Goal: Check status

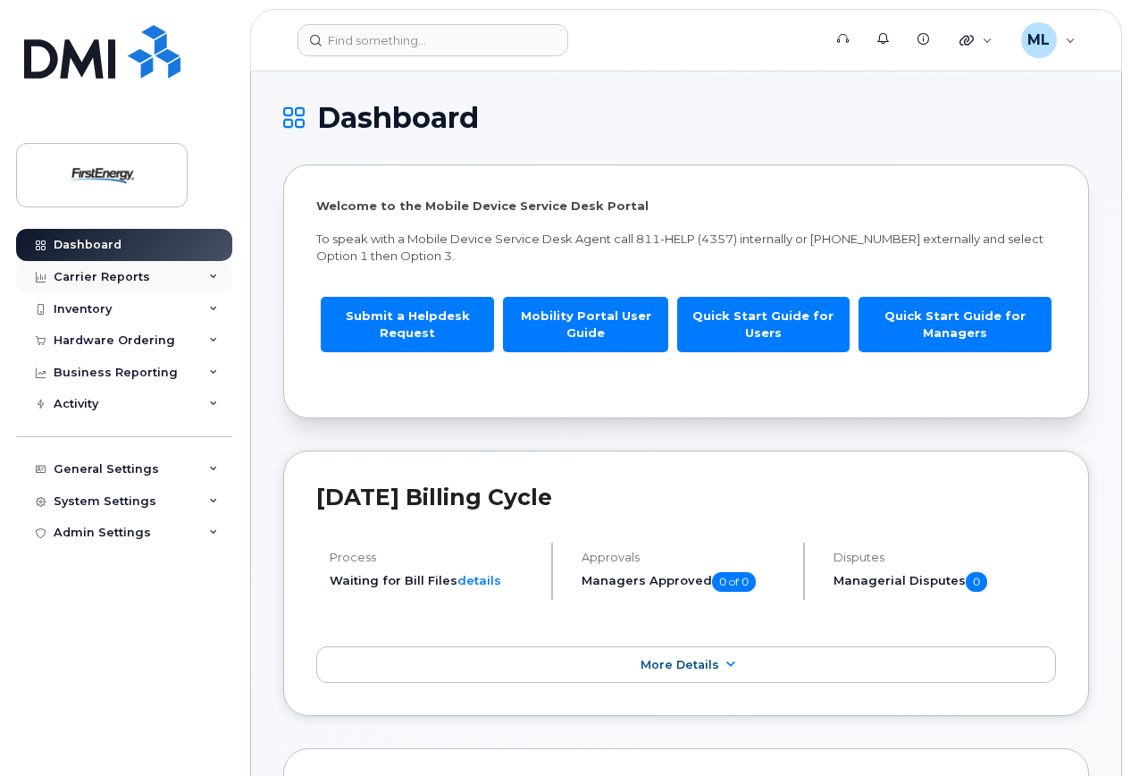
click at [112, 278] on div "Carrier Reports" at bounding box center [102, 277] width 97 height 14
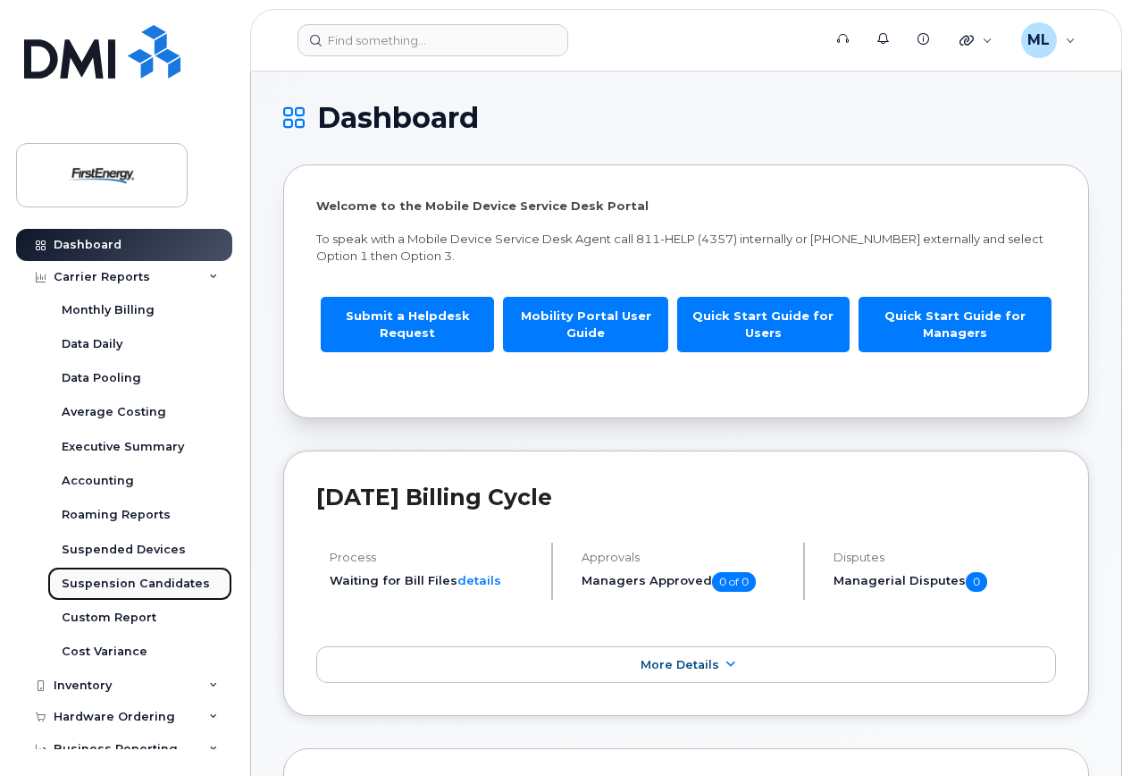
click at [127, 576] on div "Suspension Candidates" at bounding box center [136, 584] width 148 height 16
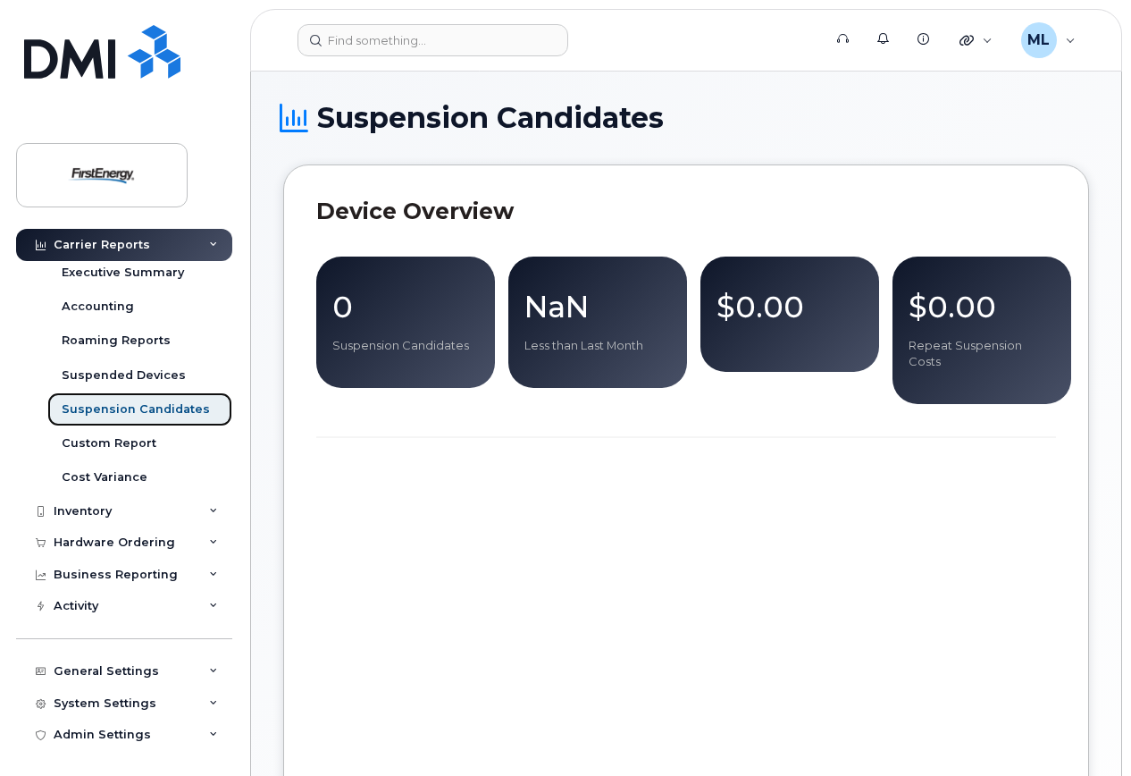
scroll to position [175, 0]
click at [116, 503] on div "Inventory" at bounding box center [124, 510] width 216 height 32
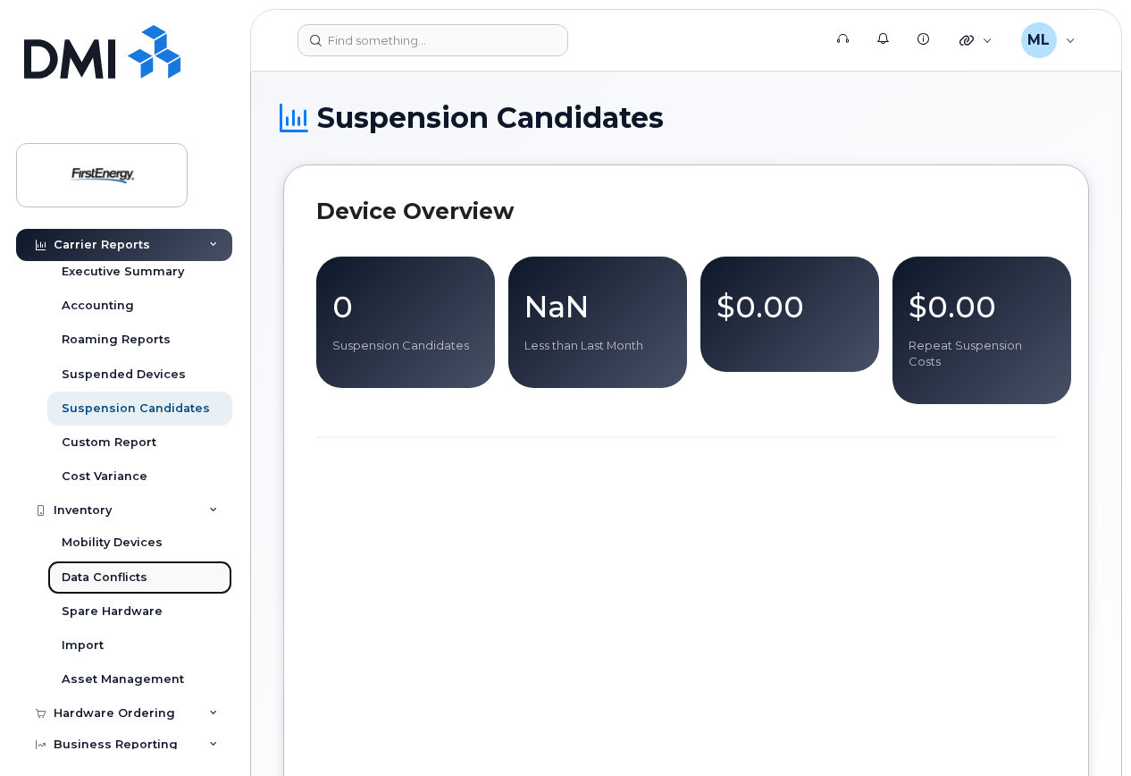
click at [128, 579] on div "Data Conflicts" at bounding box center [105, 577] width 86 height 16
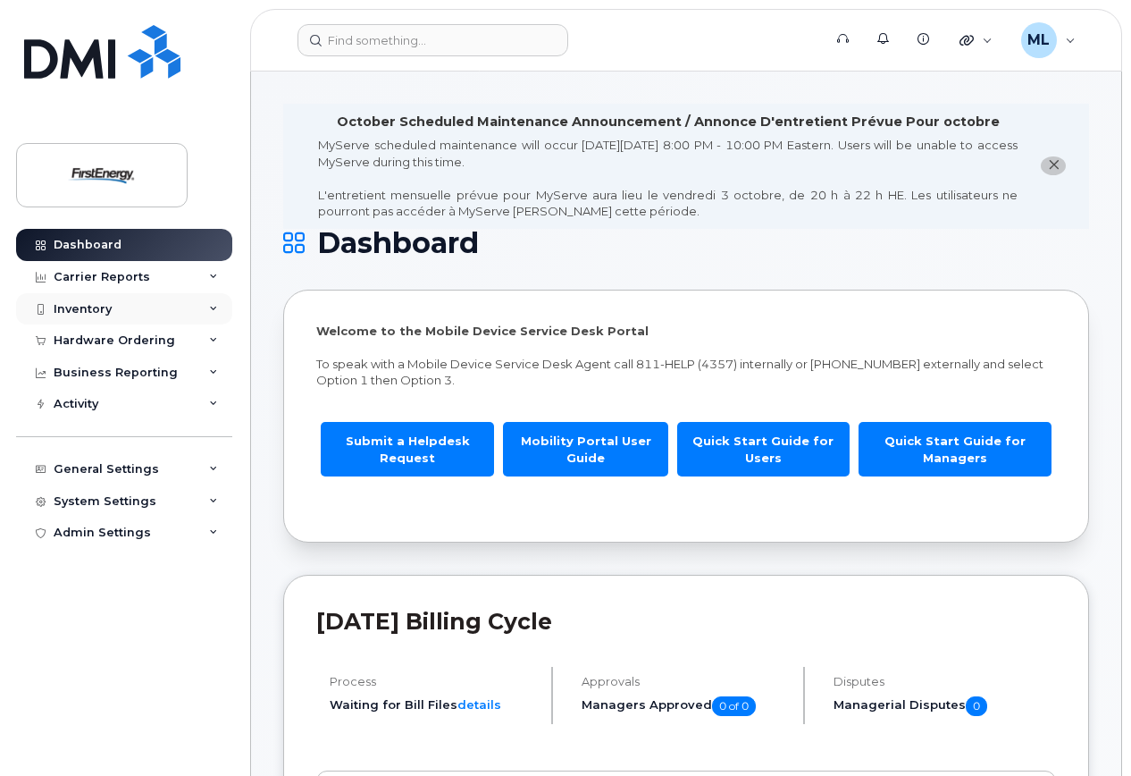
click at [94, 299] on div "Inventory" at bounding box center [124, 309] width 216 height 32
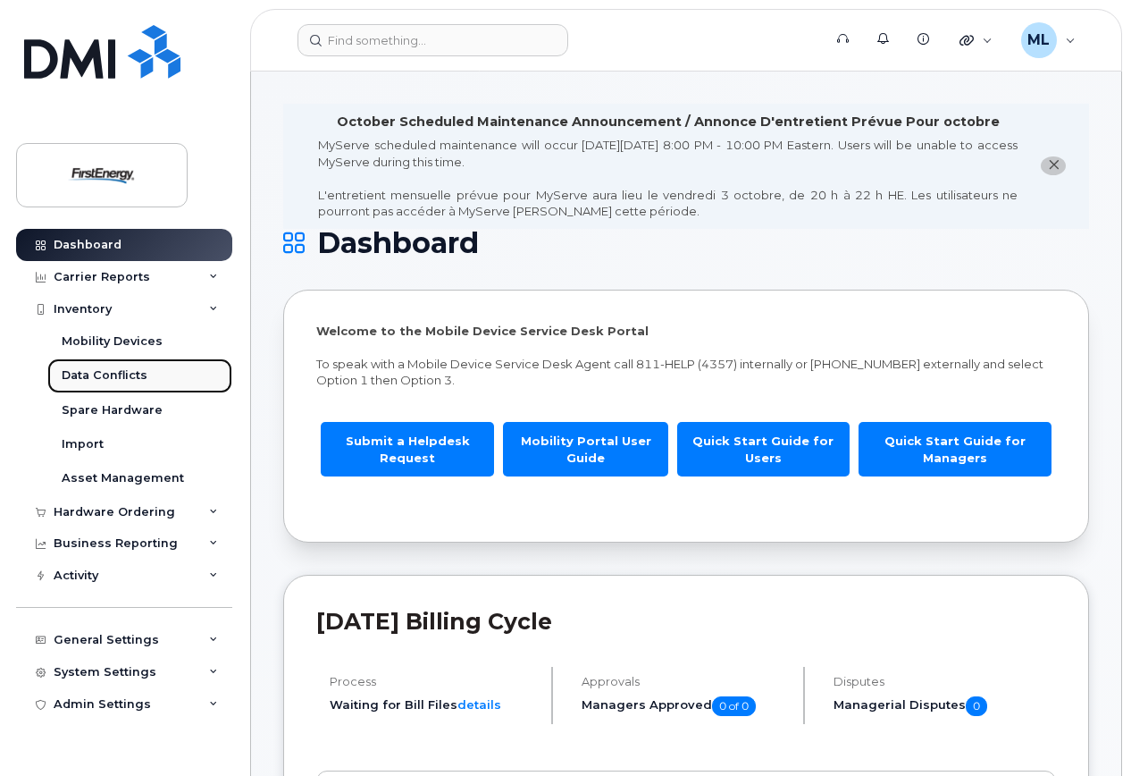
click at [105, 374] on div "Data Conflicts" at bounding box center [105, 375] width 86 height 16
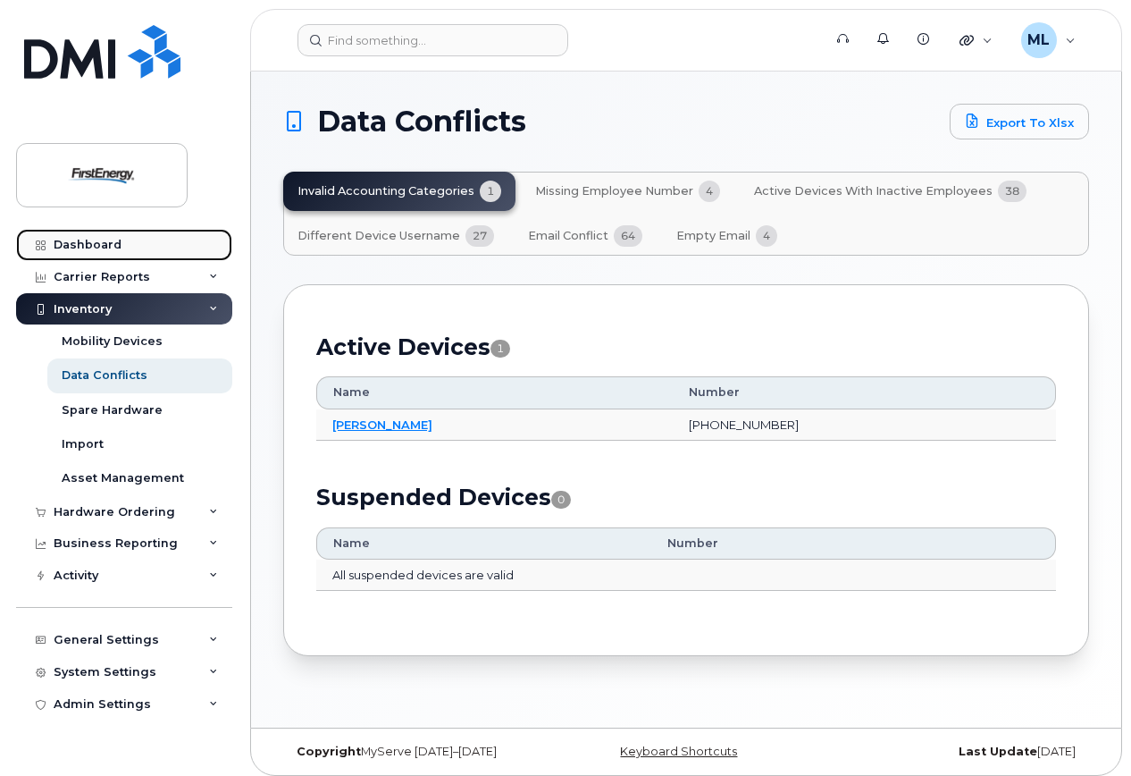
click at [71, 241] on div "Dashboard" at bounding box center [88, 245] width 68 height 14
